Goal: Information Seeking & Learning: Learn about a topic

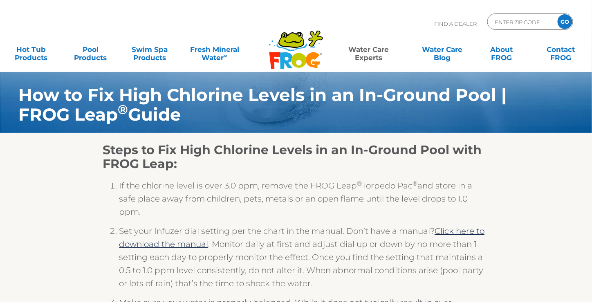
scroll to position [36, 0]
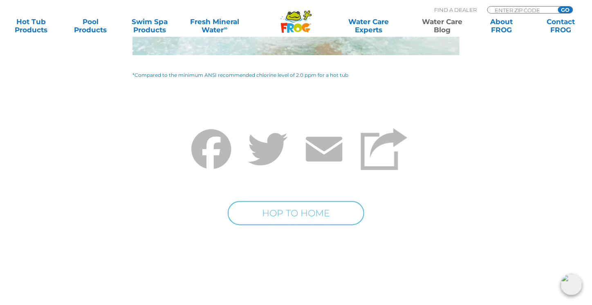
scroll to position [3244, 0]
